Goal: Task Accomplishment & Management: Manage account settings

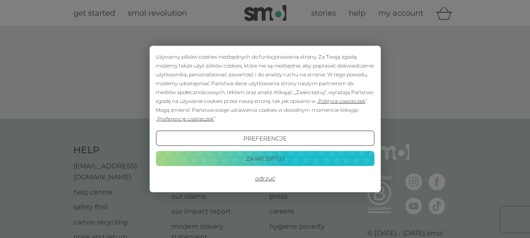
click at [268, 158] on button "Zaakceptuj" at bounding box center [265, 157] width 218 height 15
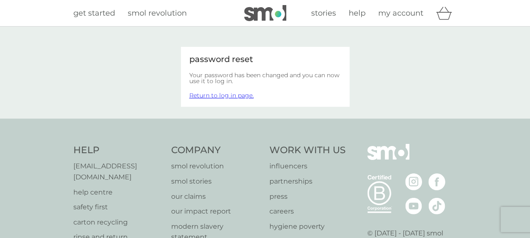
click at [238, 96] on link "Return to log in page." at bounding box center [221, 95] width 64 height 8
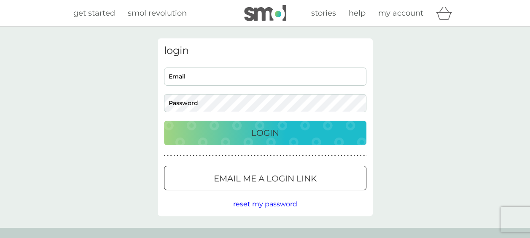
click at [233, 80] on input "Email" at bounding box center [265, 76] width 202 height 18
type input "miniex80@gmail.com"
click at [251, 131] on p "Login" at bounding box center [265, 132] width 28 height 13
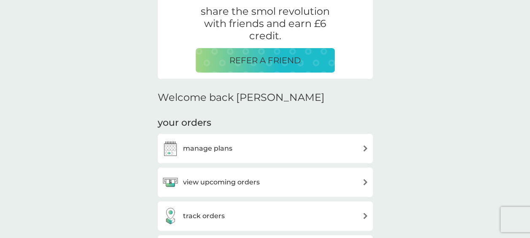
scroll to position [211, 0]
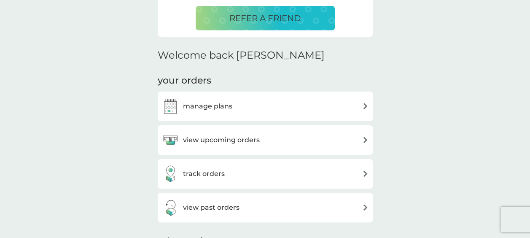
click at [356, 107] on div "manage plans" at bounding box center [265, 106] width 207 height 17
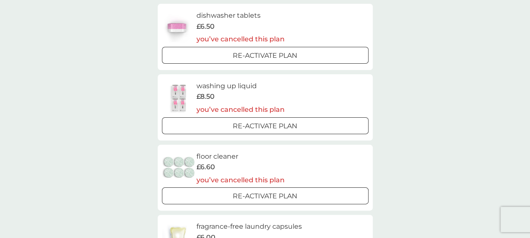
scroll to position [295, 0]
